Goal: Task Accomplishment & Management: Use online tool/utility

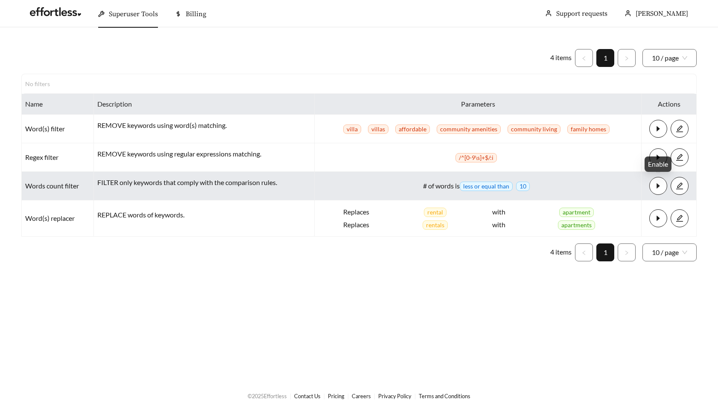
click at [658, 183] on icon "caret-right" at bounding box center [658, 186] width 8 height 8
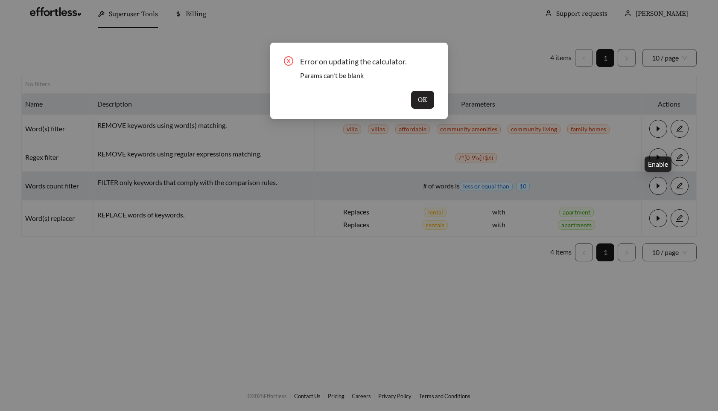
click at [420, 100] on span "OK" at bounding box center [422, 100] width 9 height 10
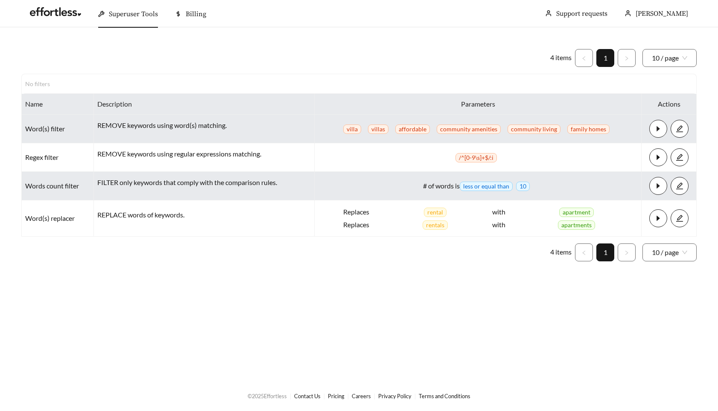
click at [659, 135] on button "button" at bounding box center [658, 129] width 18 height 18
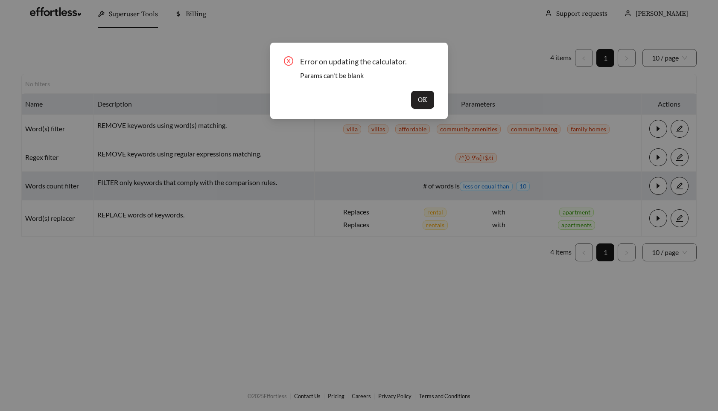
click at [415, 101] on button "OK" at bounding box center [422, 100] width 23 height 18
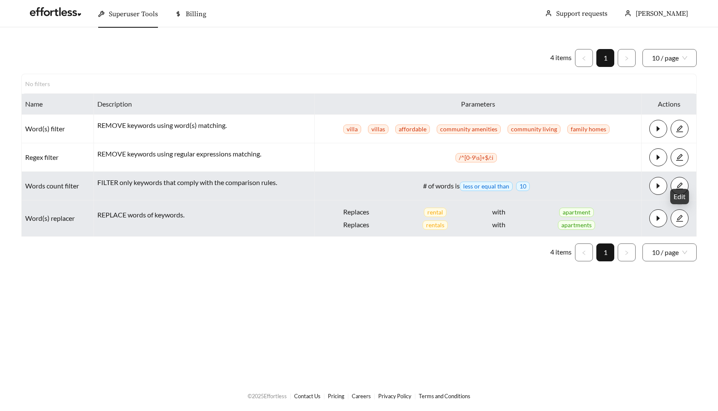
click at [678, 219] on icon "edit" at bounding box center [680, 219] width 8 height 8
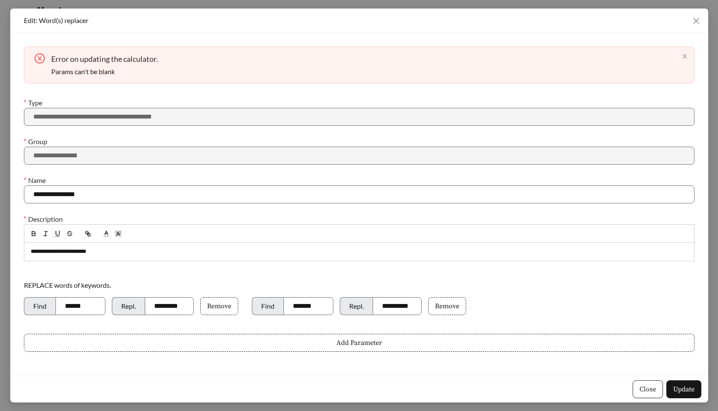
click at [649, 389] on span "Close" at bounding box center [647, 390] width 17 height 10
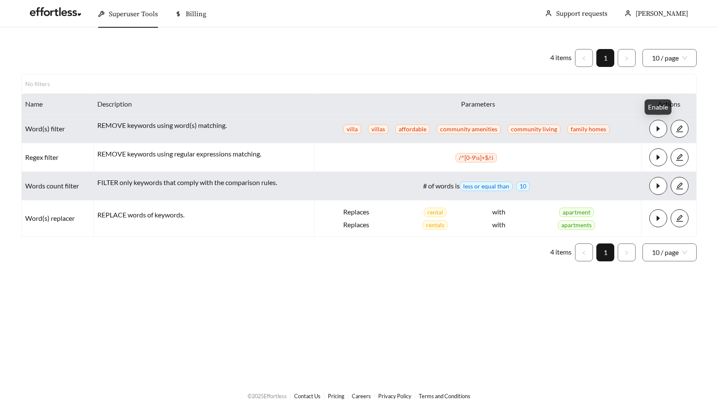
click at [654, 134] on button "button" at bounding box center [658, 129] width 18 height 18
